Goal: Task Accomplishment & Management: Manage account settings

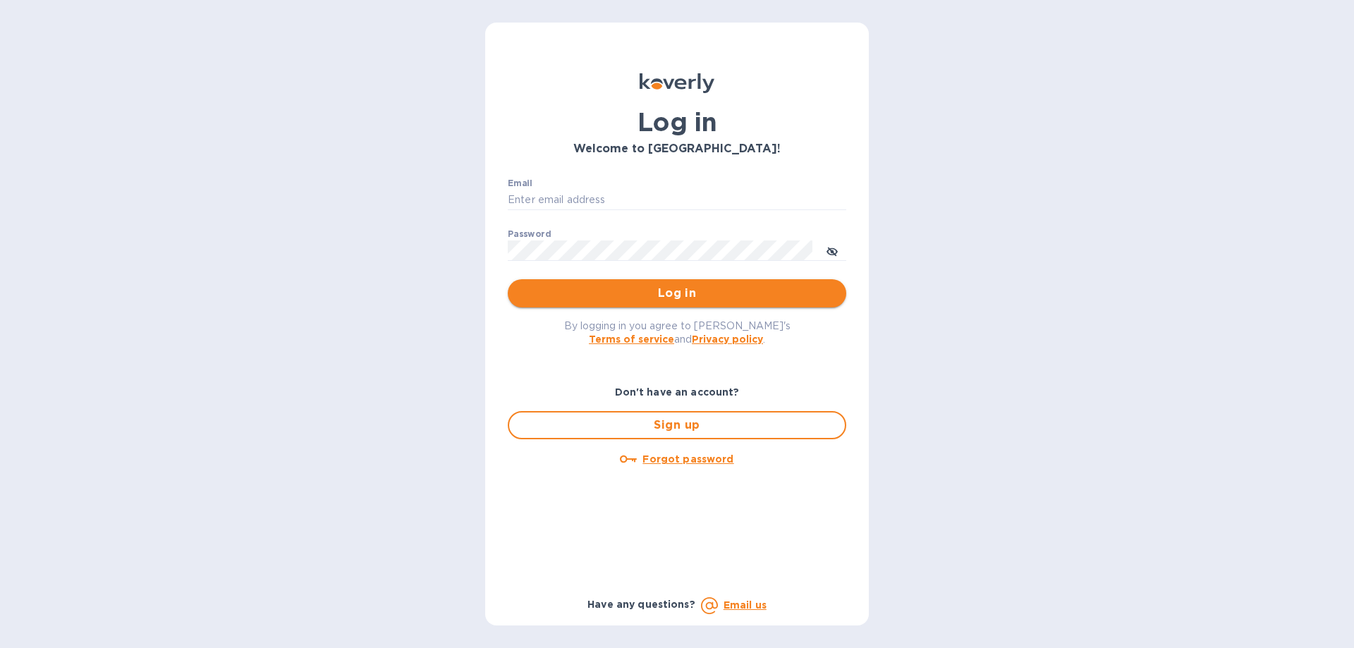
type input "[EMAIL_ADDRESS][DOMAIN_NAME]"
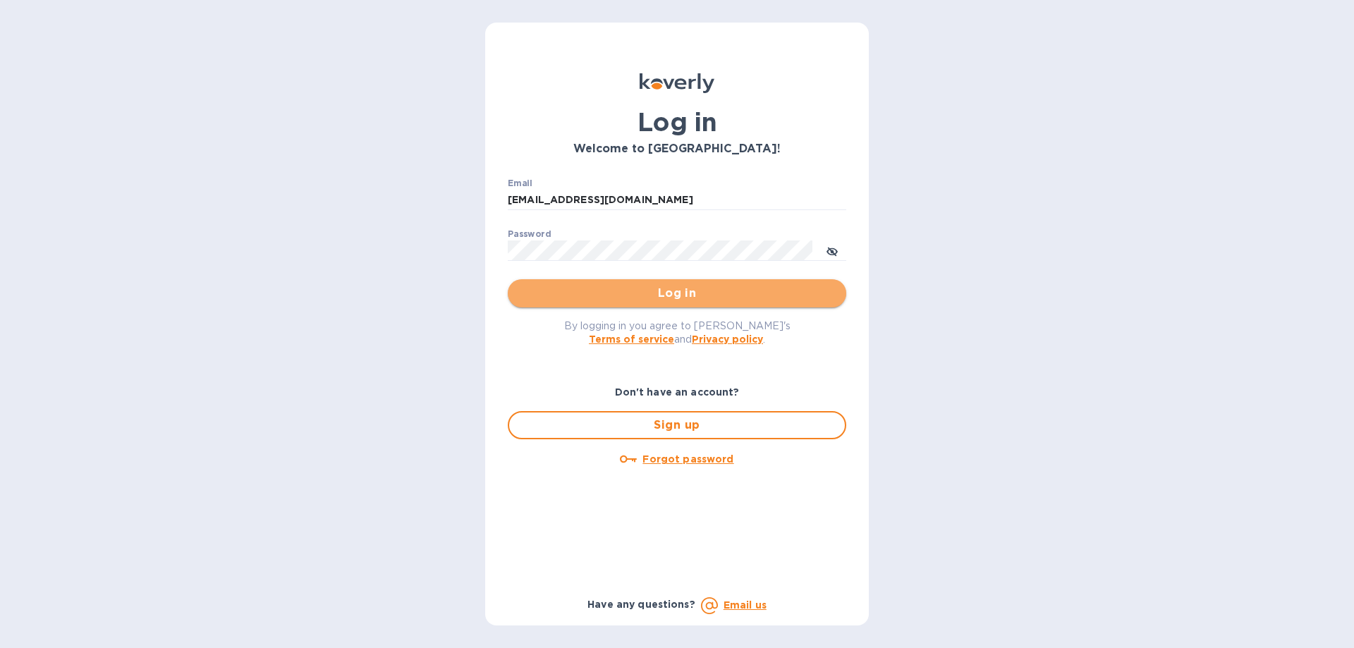
click at [614, 291] on span "Log in" at bounding box center [677, 293] width 316 height 17
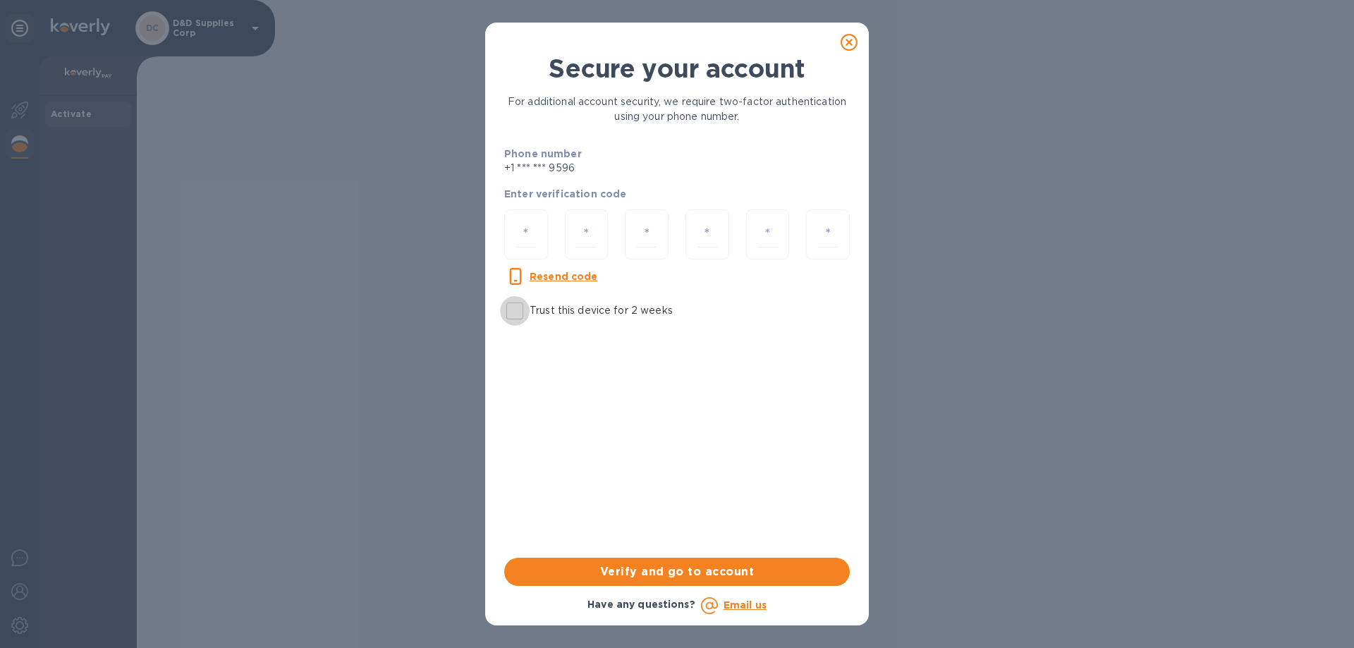
click at [521, 311] on input "Trust this device for 2 weeks" at bounding box center [515, 311] width 30 height 30
checkbox input "true"
click at [523, 231] on input "number" at bounding box center [526, 235] width 20 height 26
type input "4"
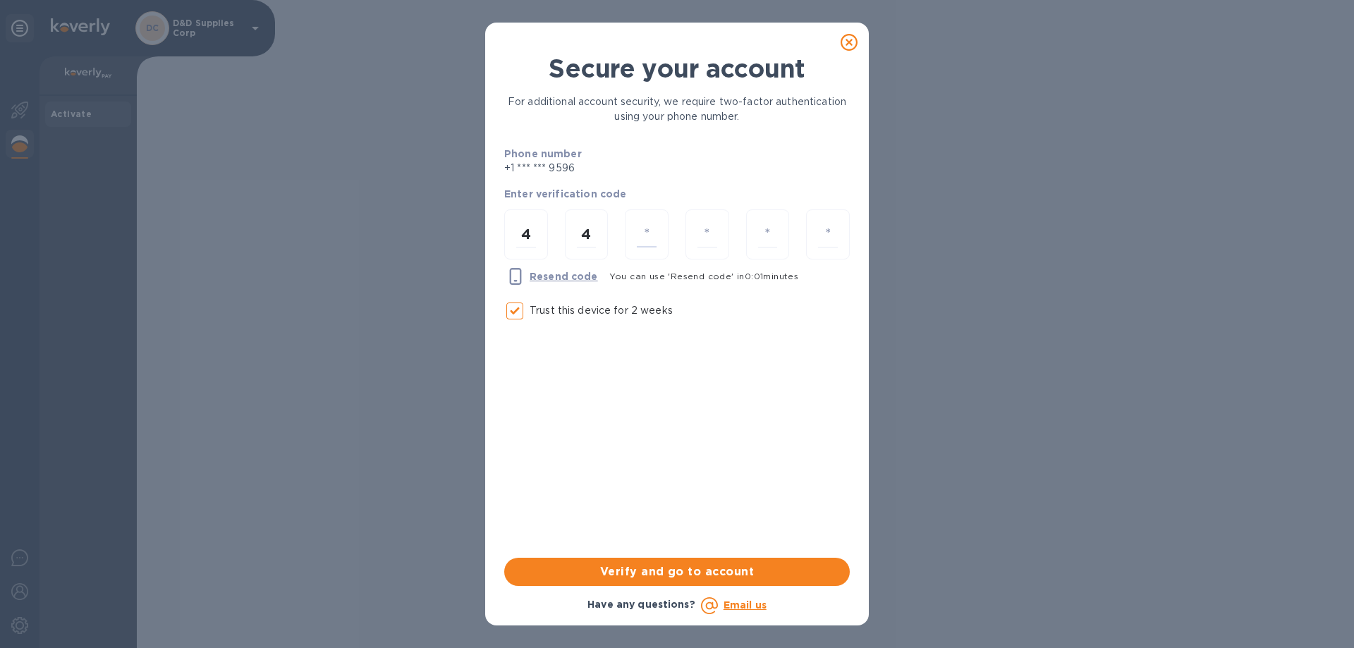
type input "7"
type input "8"
type input "1"
type input "9"
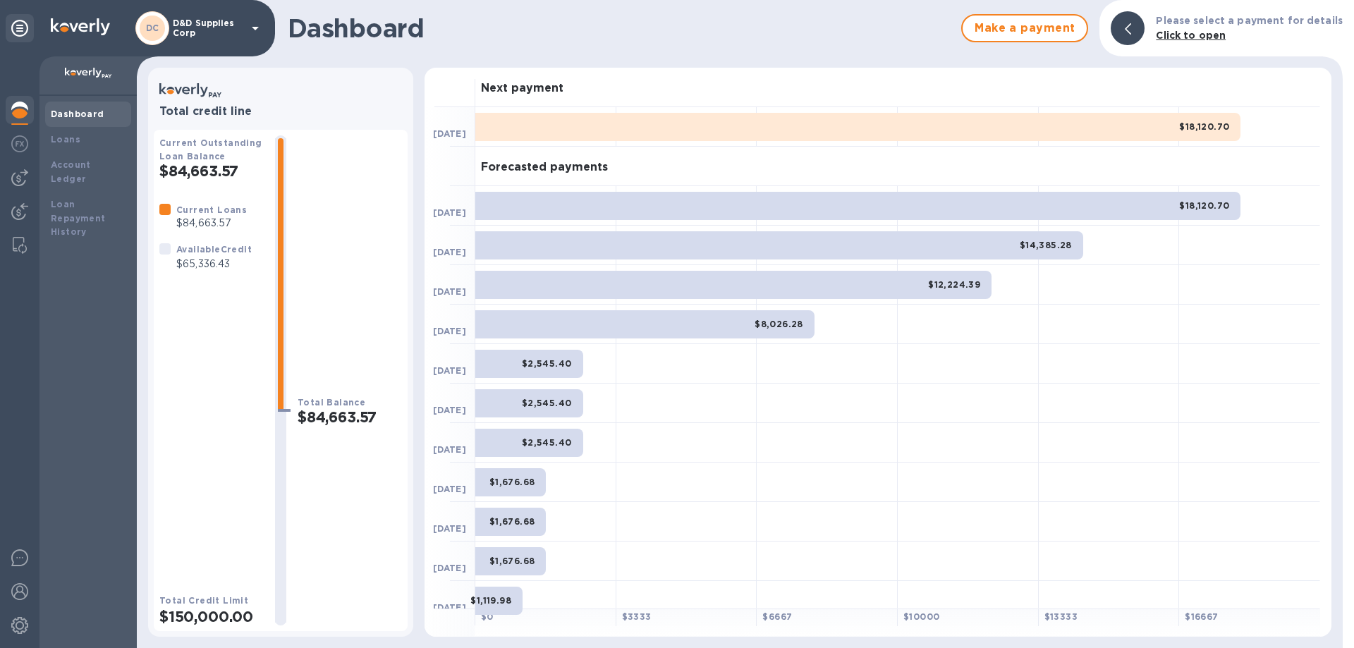
click at [234, 24] on p "D&D Supplies Corp" at bounding box center [208, 28] width 71 height 20
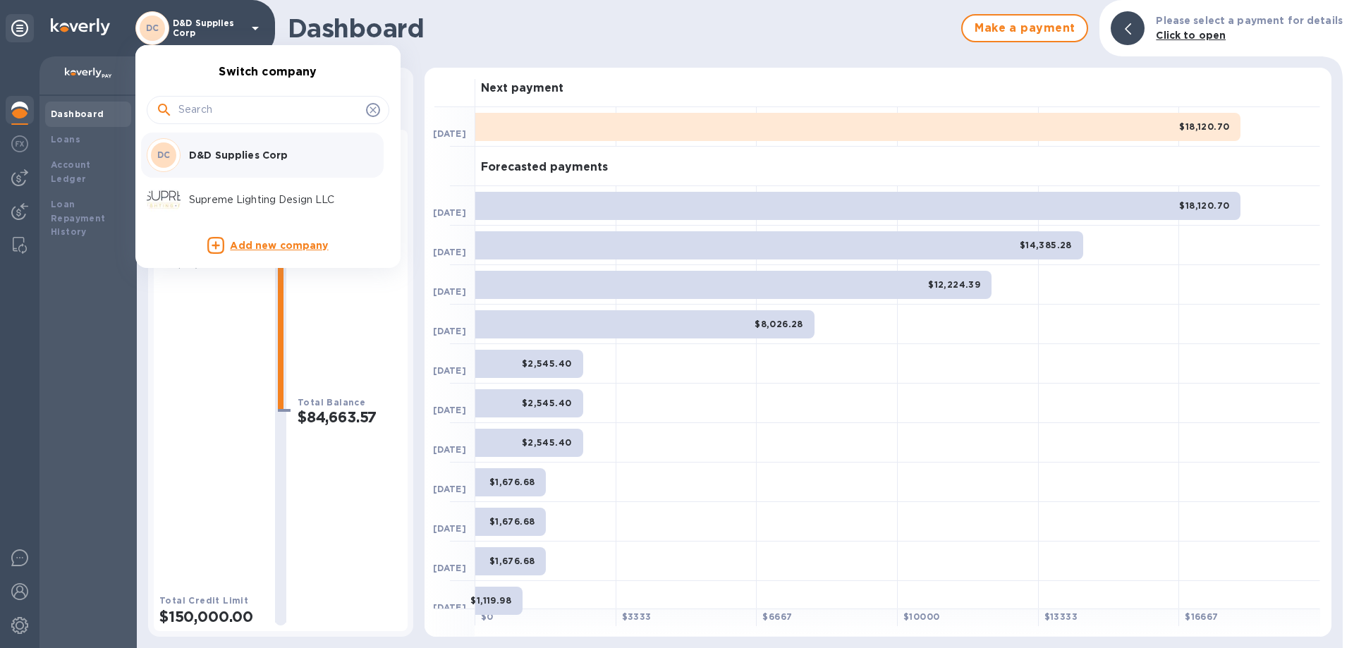
click at [229, 205] on p "Supreme Lighting Design LLC" at bounding box center [278, 200] width 178 height 15
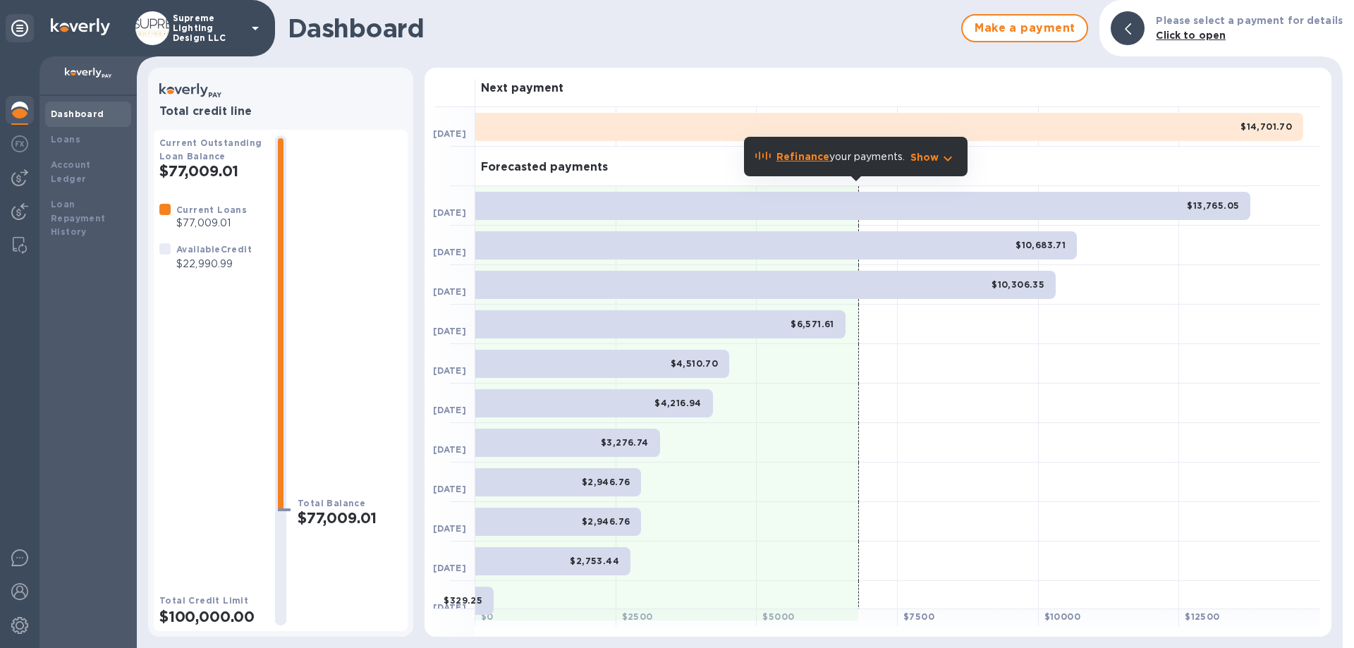
click at [808, 157] on b "Refinance" at bounding box center [803, 156] width 53 height 11
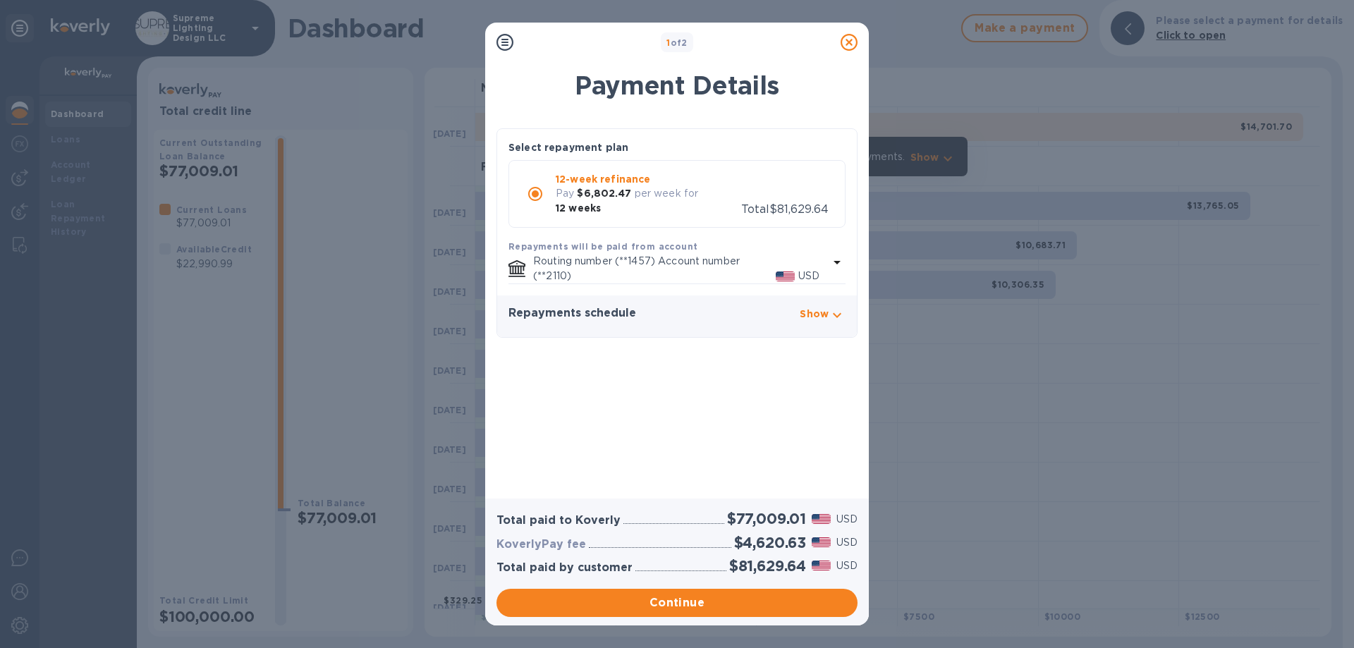
click at [819, 312] on p "Show" at bounding box center [814, 314] width 29 height 14
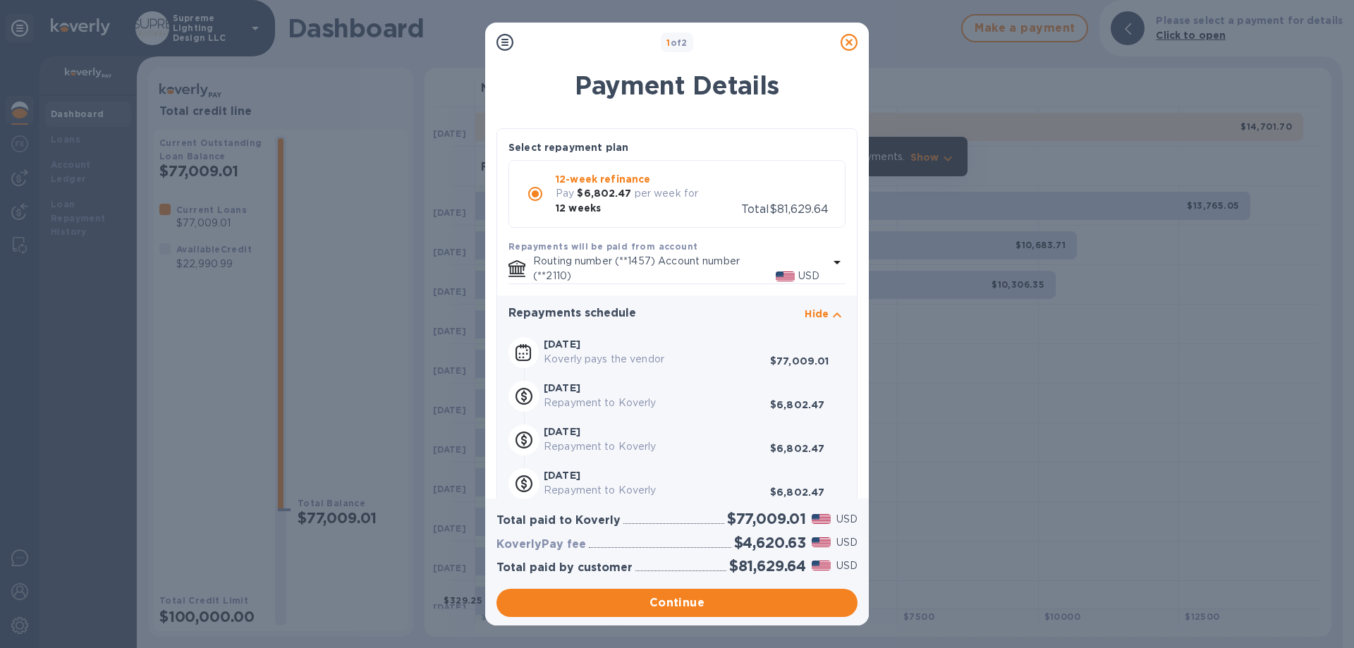
click at [846, 41] on icon at bounding box center [849, 42] width 17 height 17
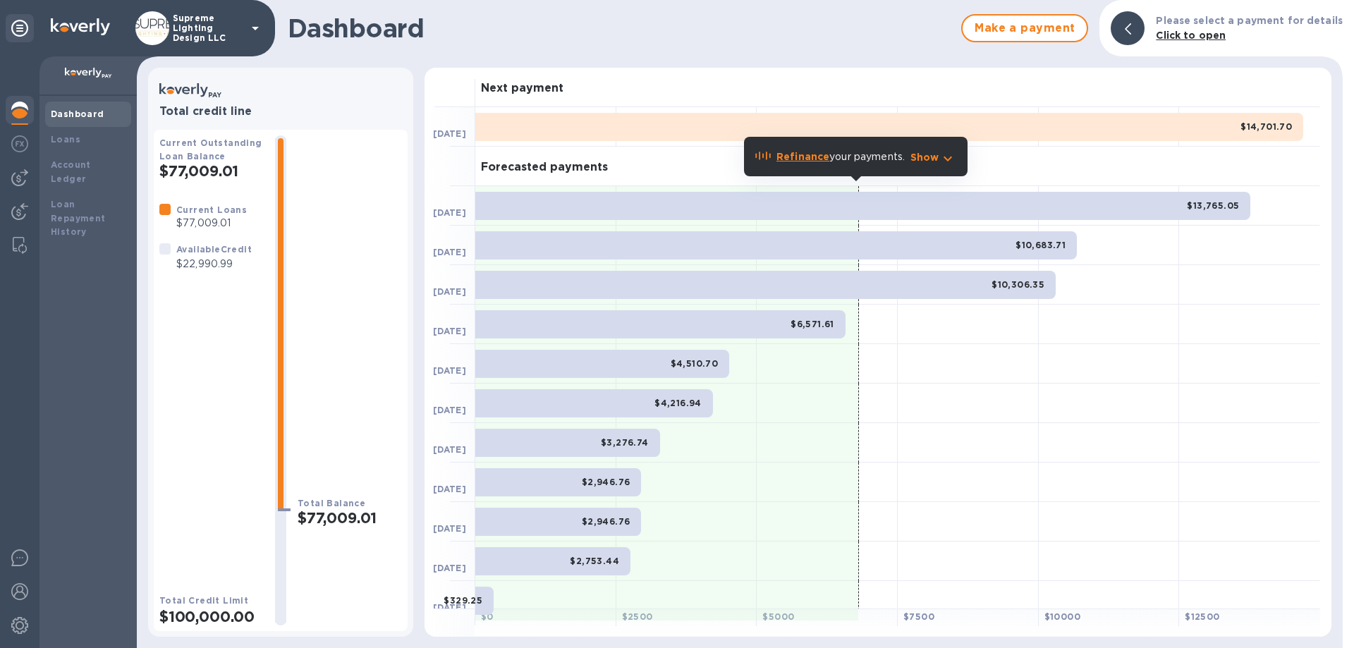
click at [213, 30] on p "Supreme Lighting Design LLC" at bounding box center [208, 28] width 71 height 30
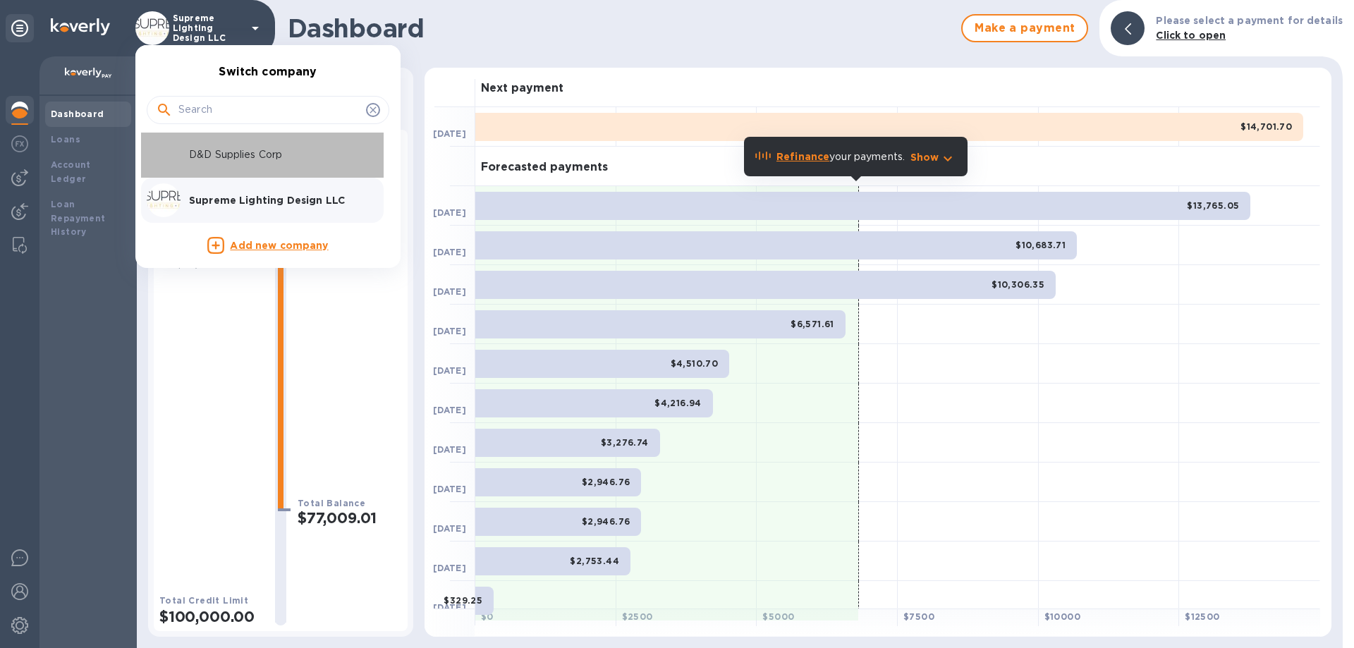
click at [216, 153] on p "D&D Supplies Corp" at bounding box center [278, 154] width 178 height 15
